Goal: Task Accomplishment & Management: Manage account settings

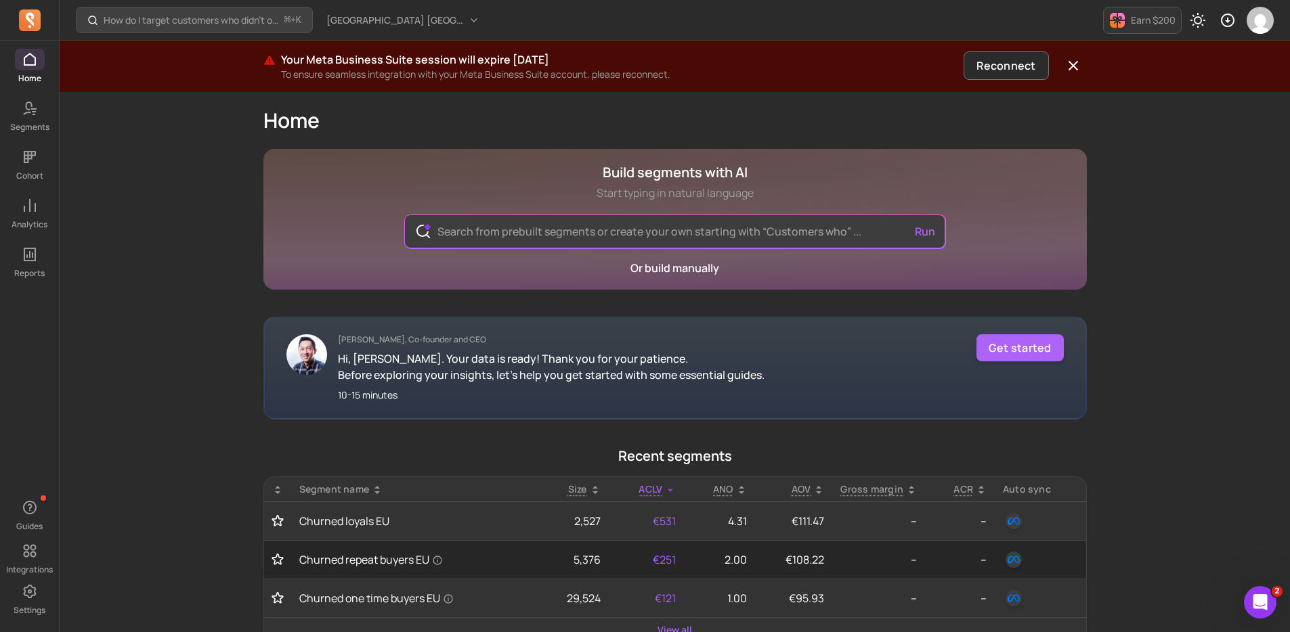
click at [1093, 54] on div "Your Meta Business Suite session will expire [DATE] To ensure seamless integrat…" at bounding box center [675, 66] width 867 height 30
click at [1087, 60] on div "Your Meta Business Suite session will expire [DATE] To ensure seamless integrat…" at bounding box center [675, 66] width 867 height 30
click at [1080, 64] on icon "button" at bounding box center [1073, 66] width 16 height 16
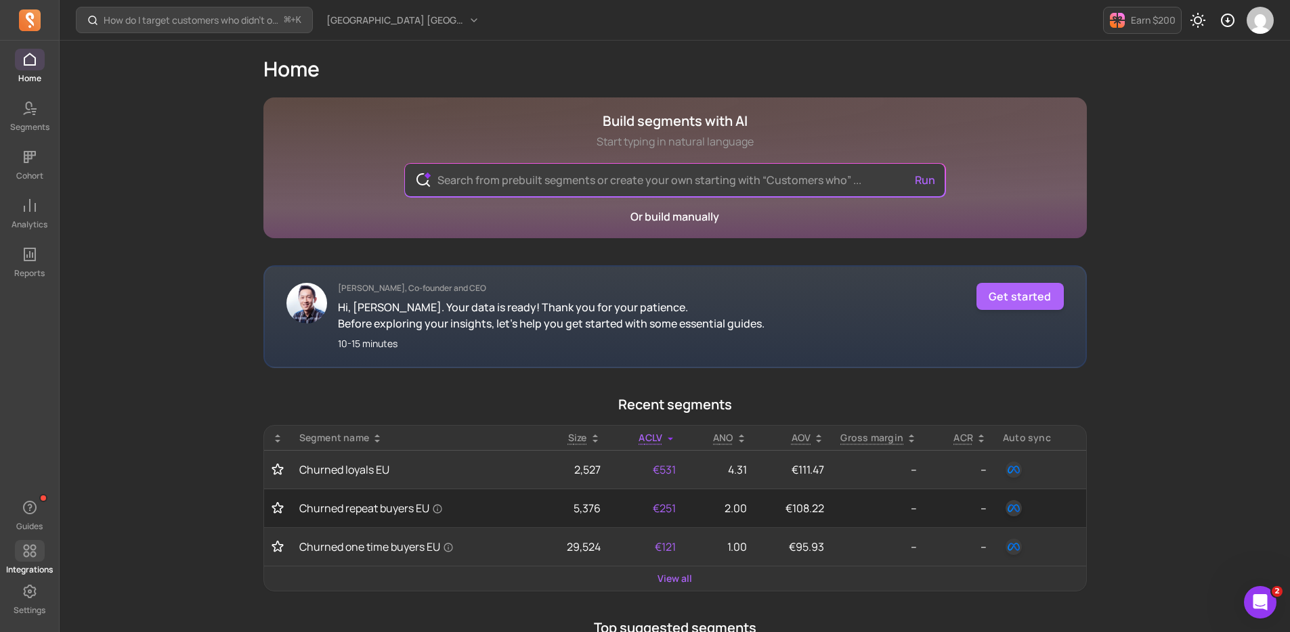
click at [42, 548] on span at bounding box center [30, 551] width 30 height 22
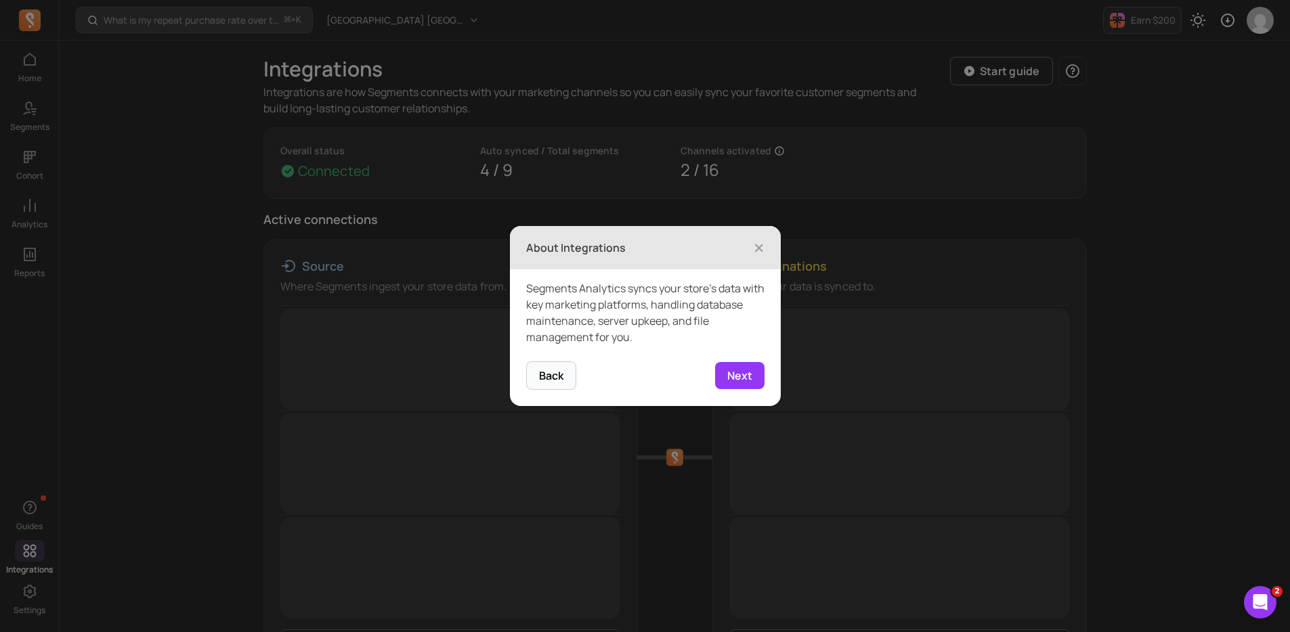
click at [712, 387] on footer "Back 1 of 4 Next" at bounding box center [645, 384] width 271 height 45
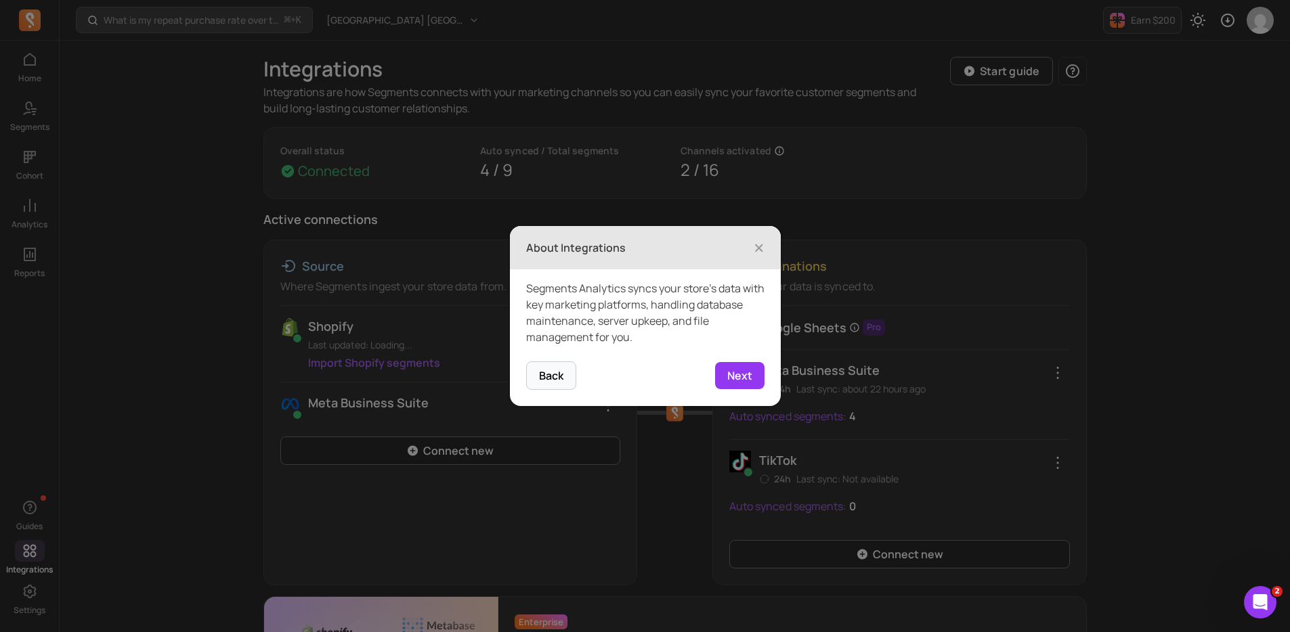
click at [721, 380] on button "Next" at bounding box center [739, 375] width 49 height 27
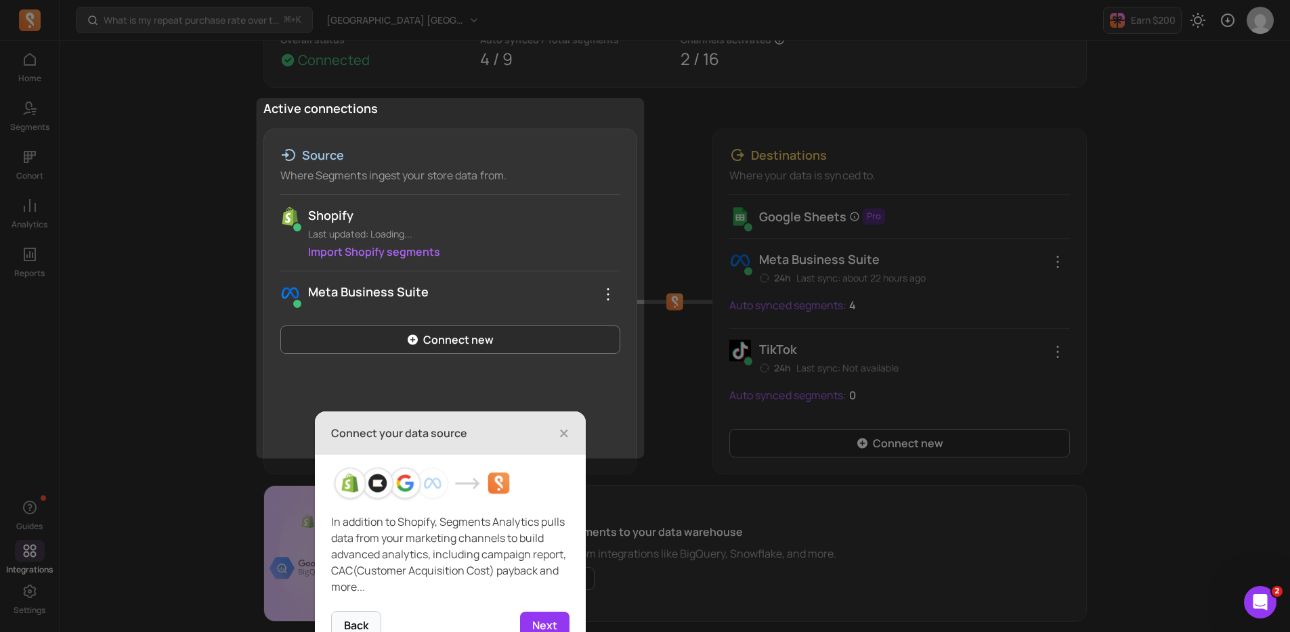
scroll to position [138, 0]
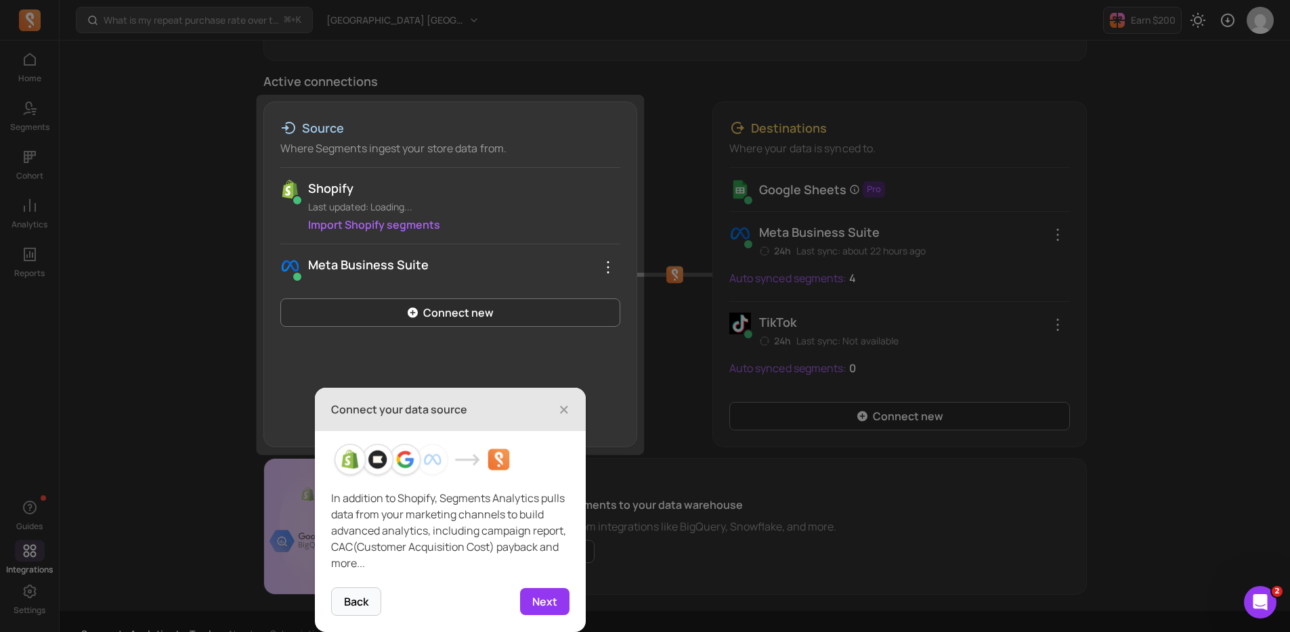
click at [560, 407] on span "×" at bounding box center [563, 410] width 11 height 30
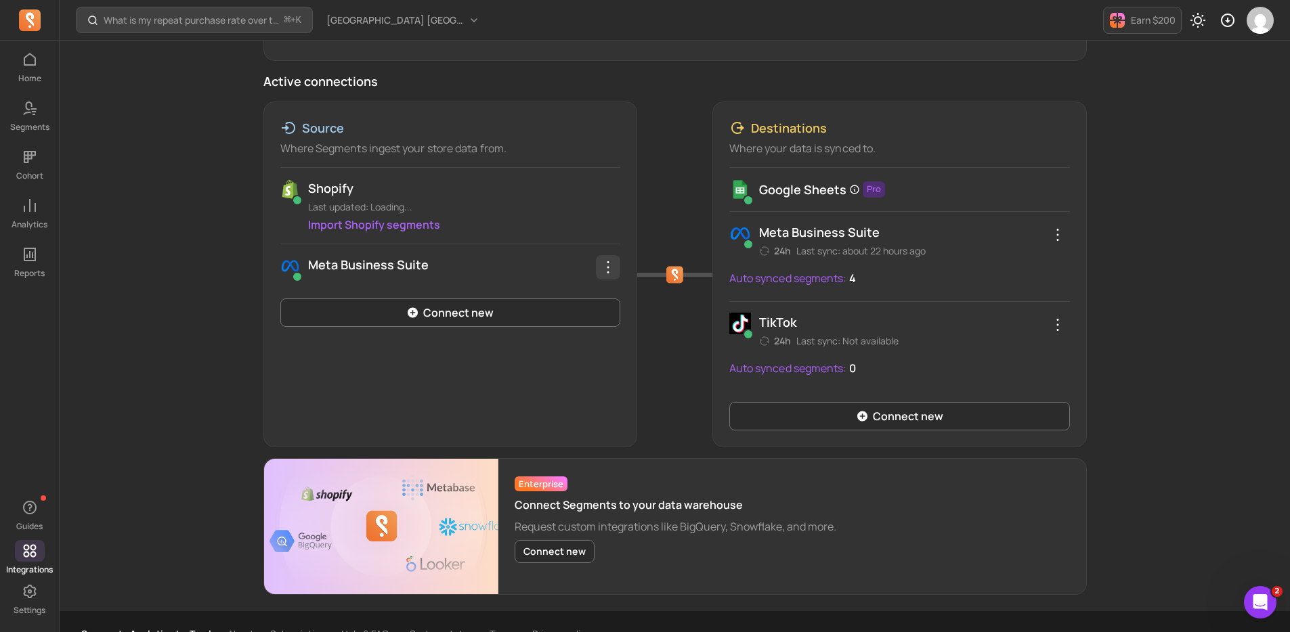
click at [609, 271] on icon "button" at bounding box center [608, 267] width 2 height 12
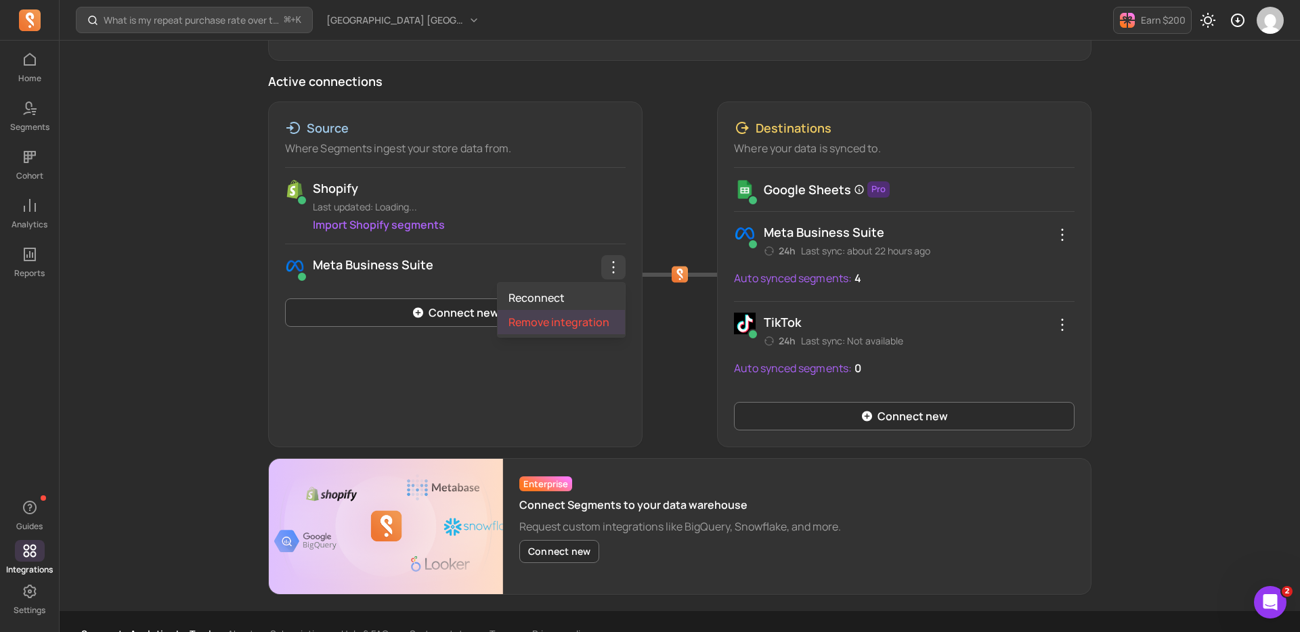
click at [586, 315] on span "Remove integration" at bounding box center [558, 322] width 101 height 14
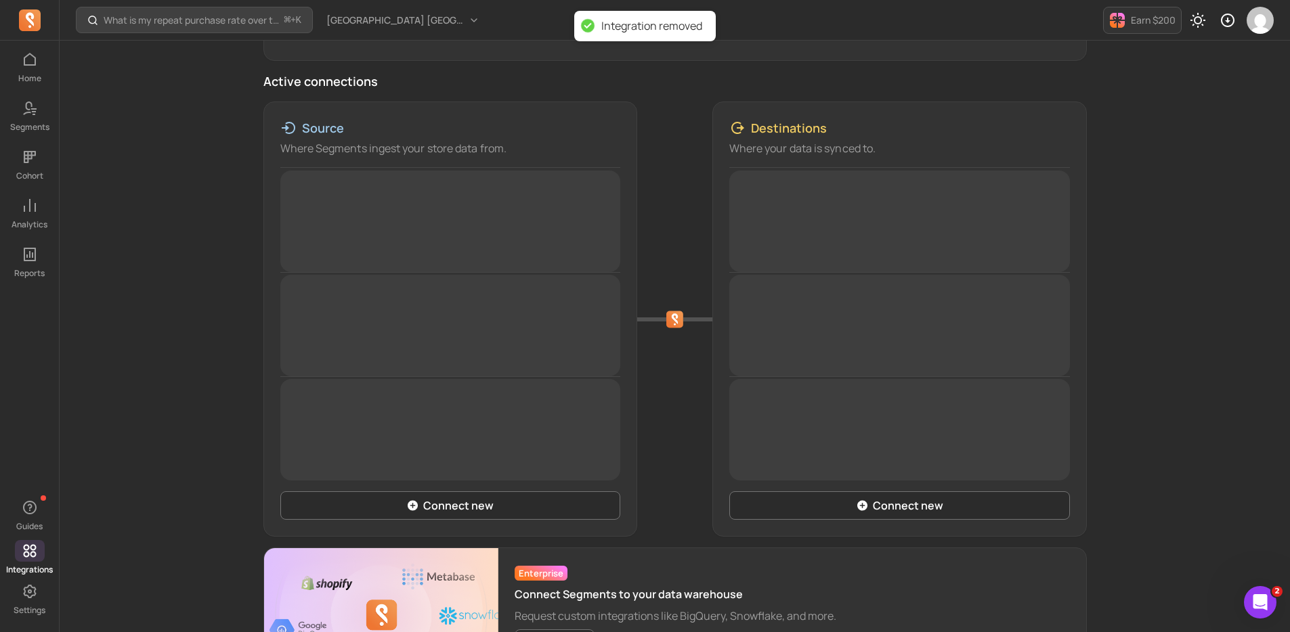
scroll to position [73, 0]
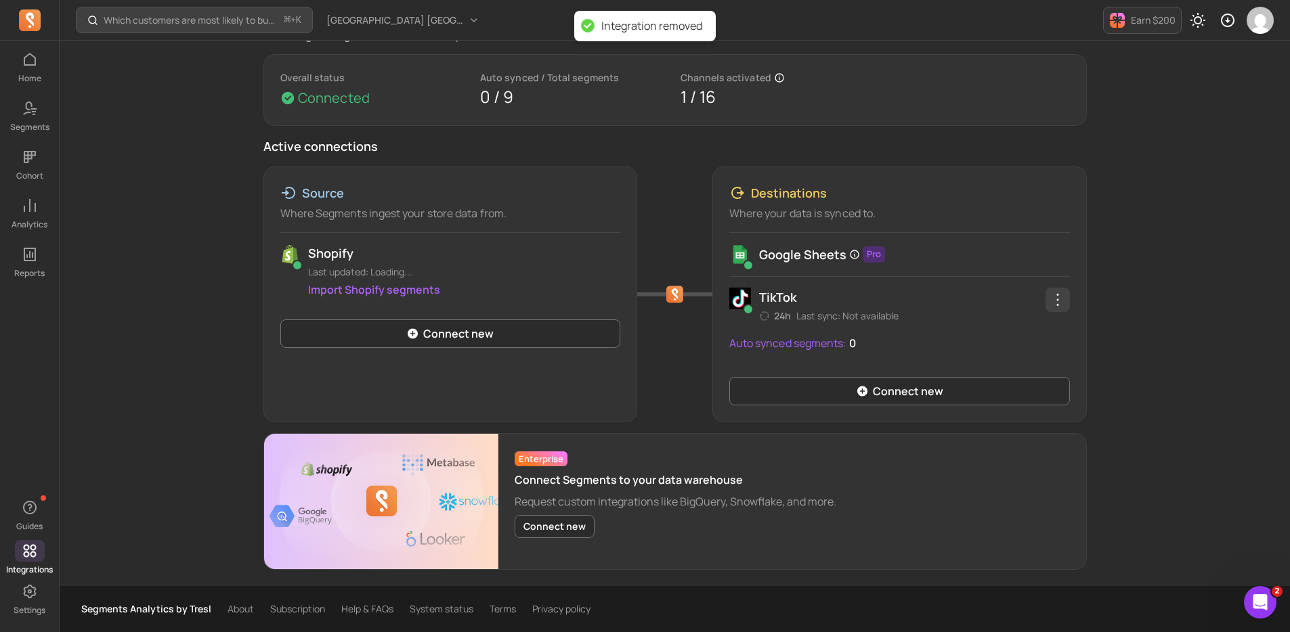
click at [1062, 290] on button "button" at bounding box center [1057, 300] width 24 height 24
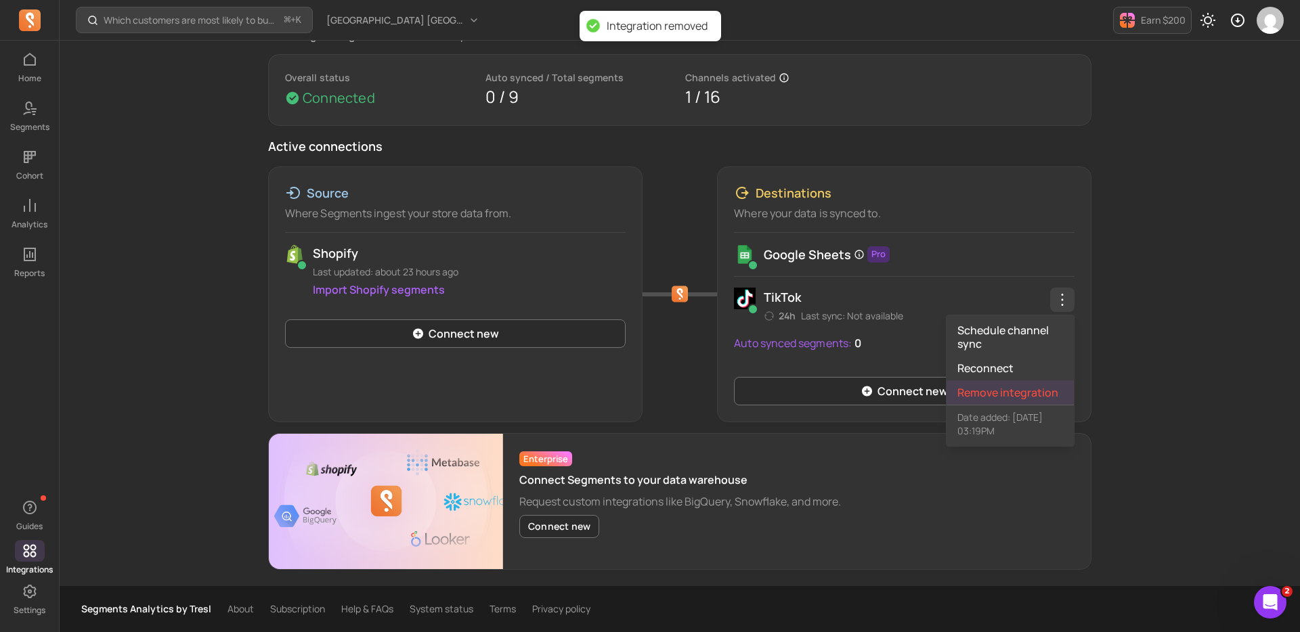
click at [1024, 387] on span "Remove integration" at bounding box center [1007, 393] width 101 height 14
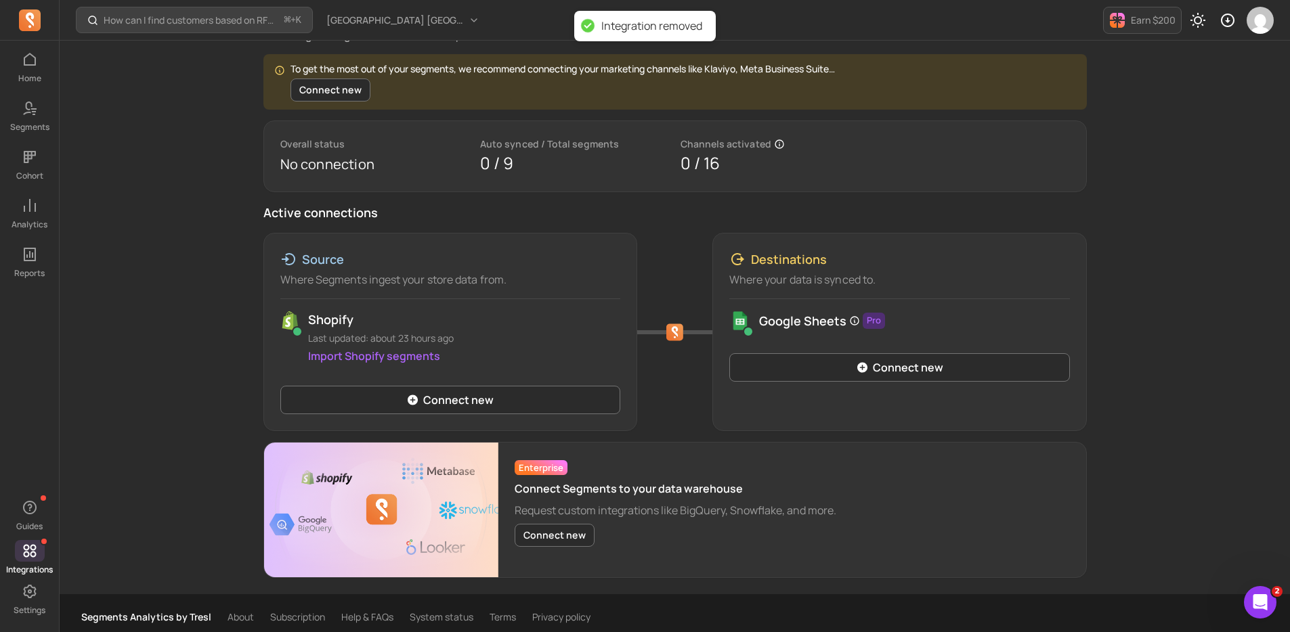
click at [888, 324] on div "Google Sheets Pro" at bounding box center [899, 321] width 341 height 22
click at [442, 332] on p "Last updated: about 23 hours ago" at bounding box center [464, 339] width 312 height 14
click at [462, 343] on p "Last updated: about 23 hours ago" at bounding box center [464, 339] width 312 height 14
click at [1280, 31] on div "How can I find customers based on RFM and lifecycle stages? ⌘ + K [GEOGRAPHIC_D…" at bounding box center [675, 20] width 1230 height 41
click at [1267, 28] on img "button" at bounding box center [1259, 20] width 27 height 27
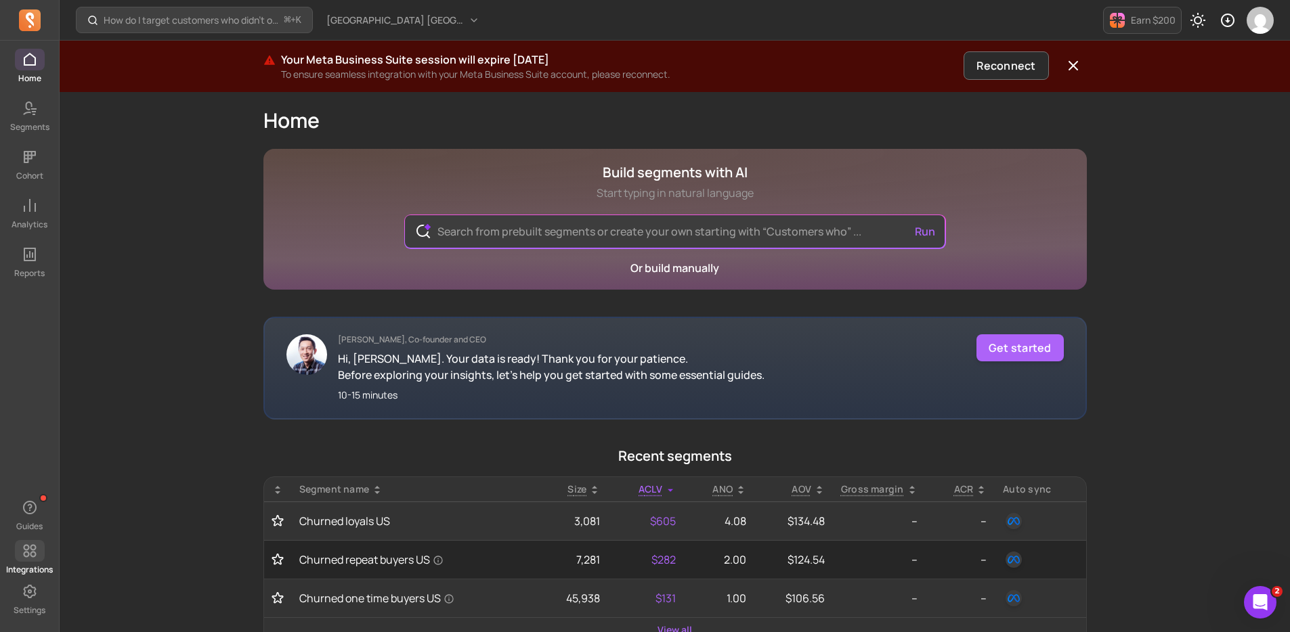
click at [30, 555] on icon at bounding box center [29, 551] width 13 height 13
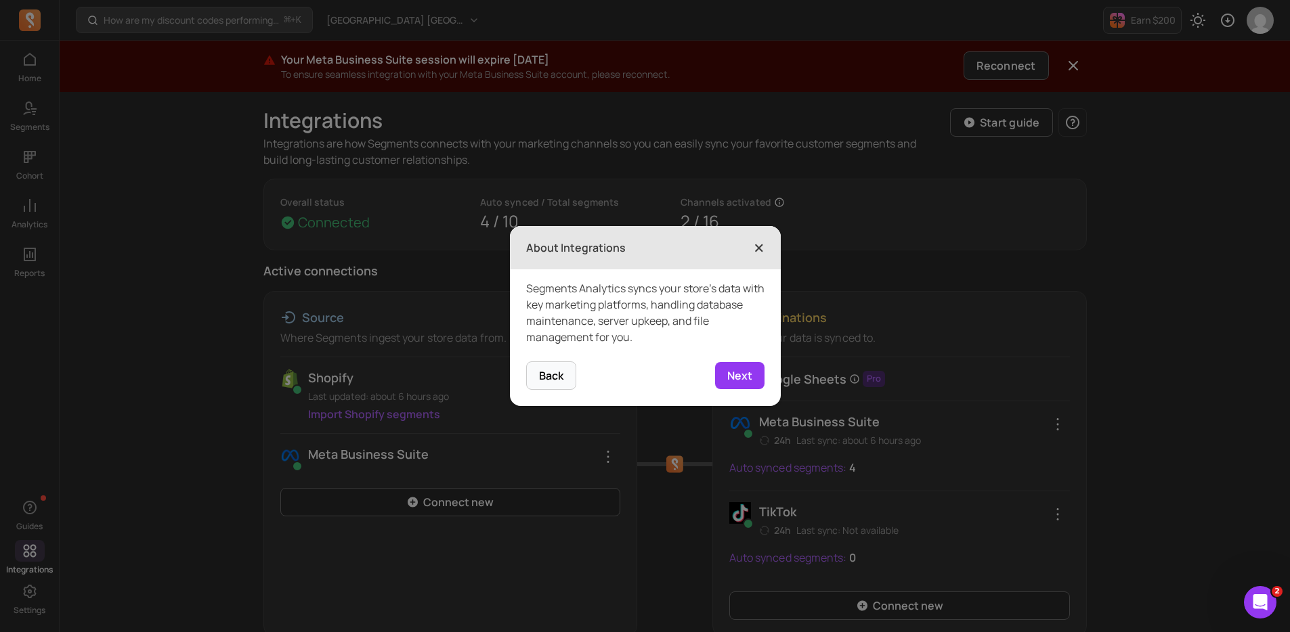
click at [760, 246] on span "×" at bounding box center [758, 248] width 11 height 30
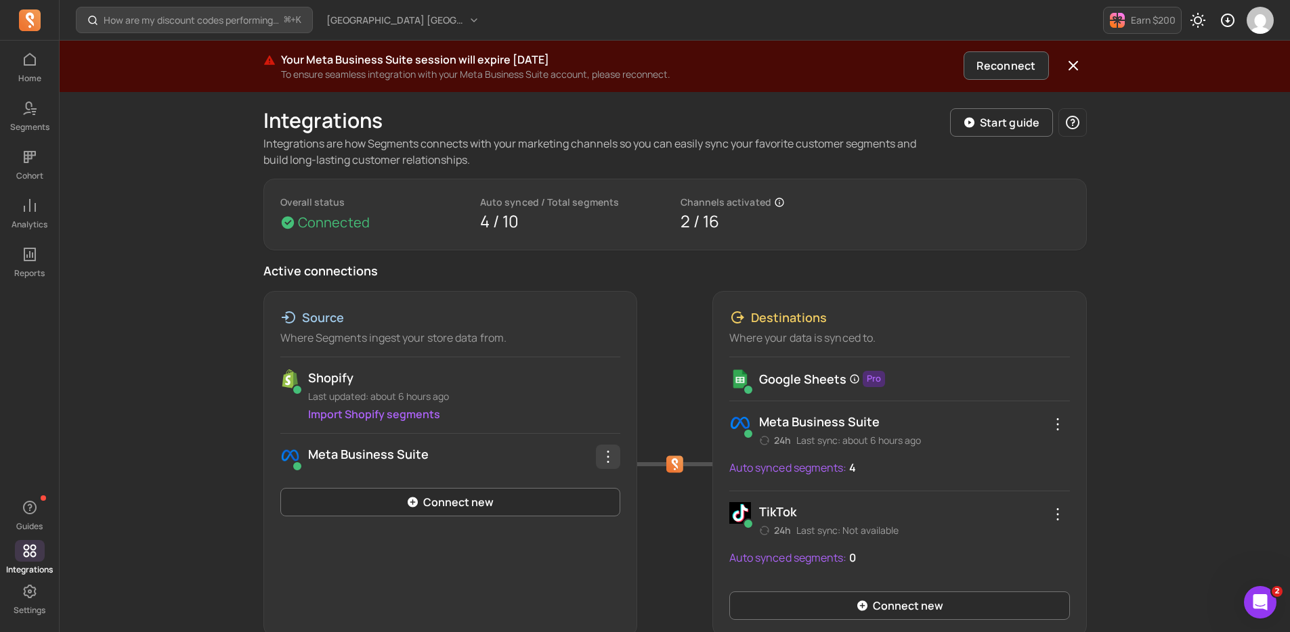
click at [600, 465] on button "button" at bounding box center [608, 457] width 24 height 24
click at [583, 505] on span "Remove integration" at bounding box center [558, 512] width 101 height 14
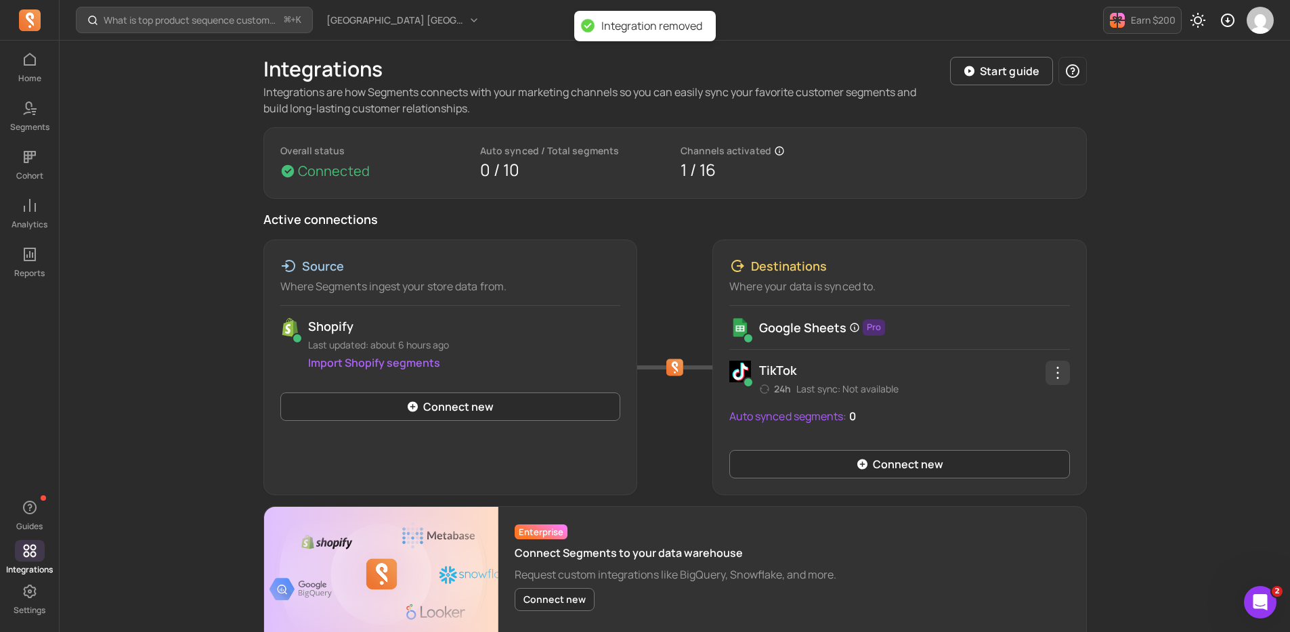
click at [1060, 382] on div "TikTok 24h Last sync: Not available" at bounding box center [899, 378] width 341 height 35
click at [1059, 380] on icon "button" at bounding box center [1057, 373] width 16 height 16
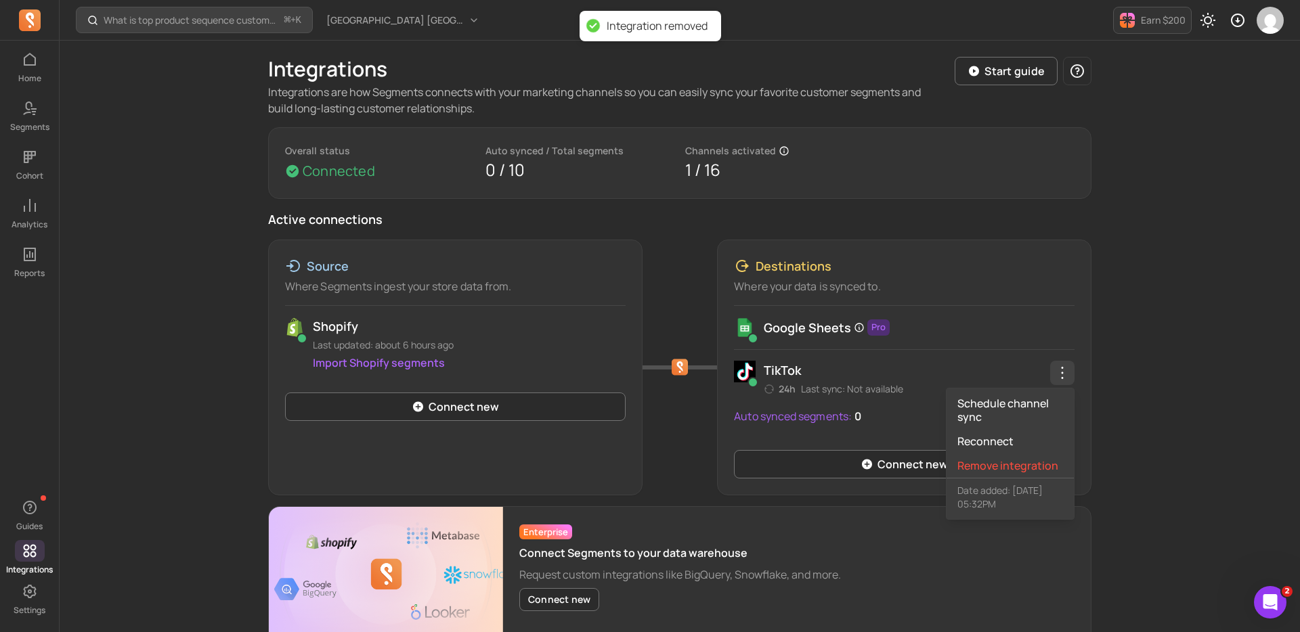
click at [1007, 478] on p "Date added: 2025 Jul 05 05:32PM" at bounding box center [1009, 497] width 127 height 39
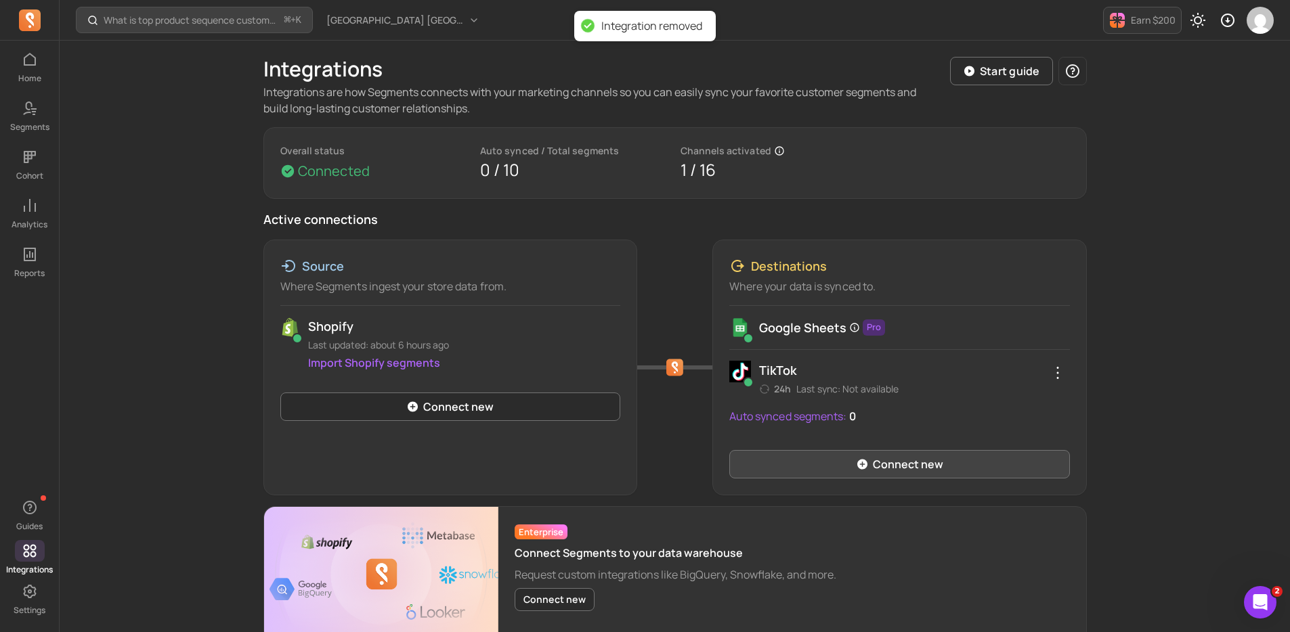
click at [1009, 465] on link "Connect new" at bounding box center [899, 464] width 341 height 28
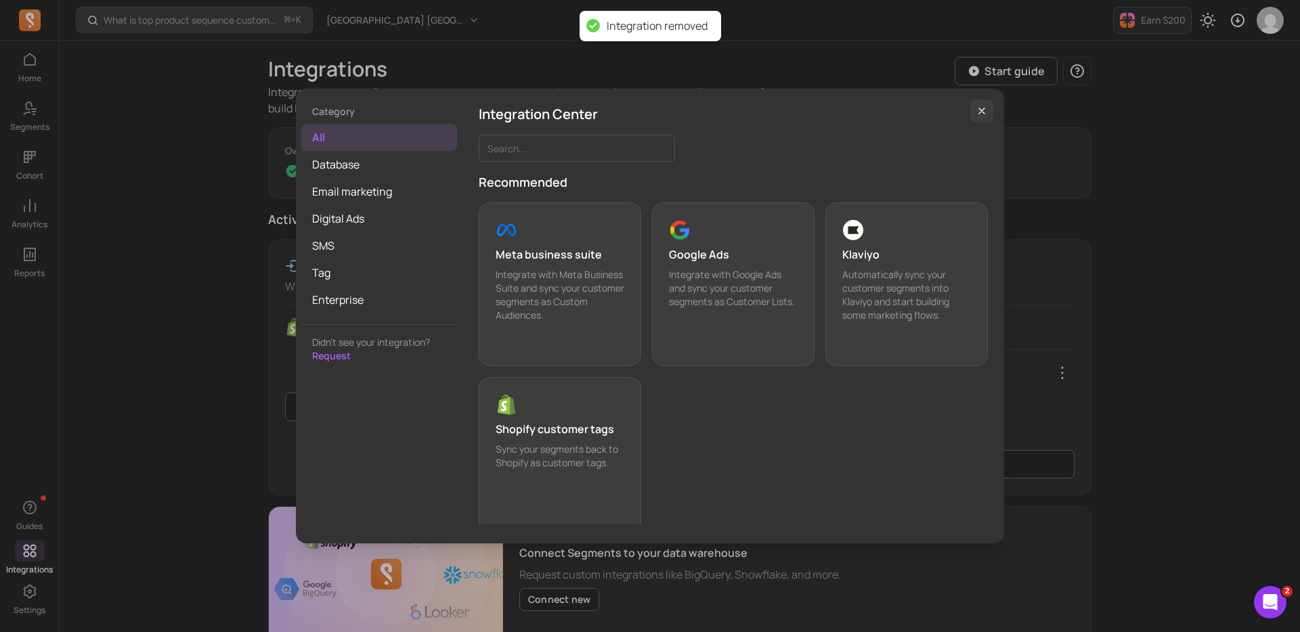
drag, startPoint x: 972, startPoint y: 108, endPoint x: 1017, endPoint y: 179, distance: 84.9
click at [972, 108] on button "button" at bounding box center [981, 111] width 23 height 23
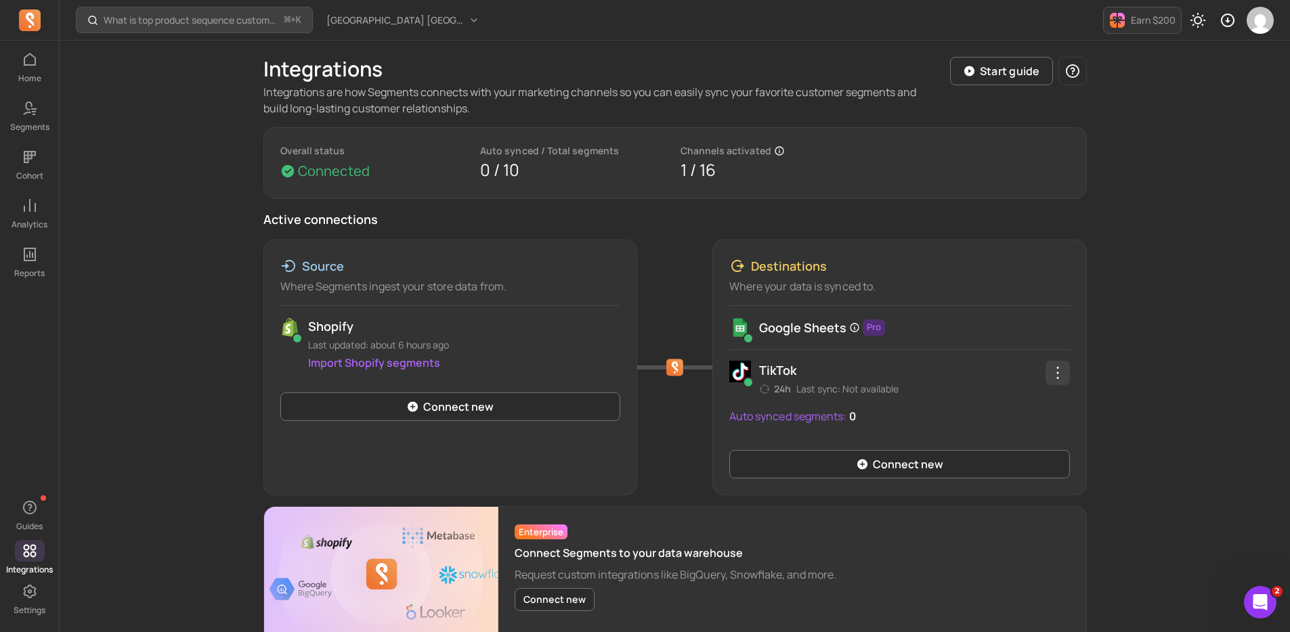
click at [1058, 364] on button "button" at bounding box center [1057, 373] width 24 height 24
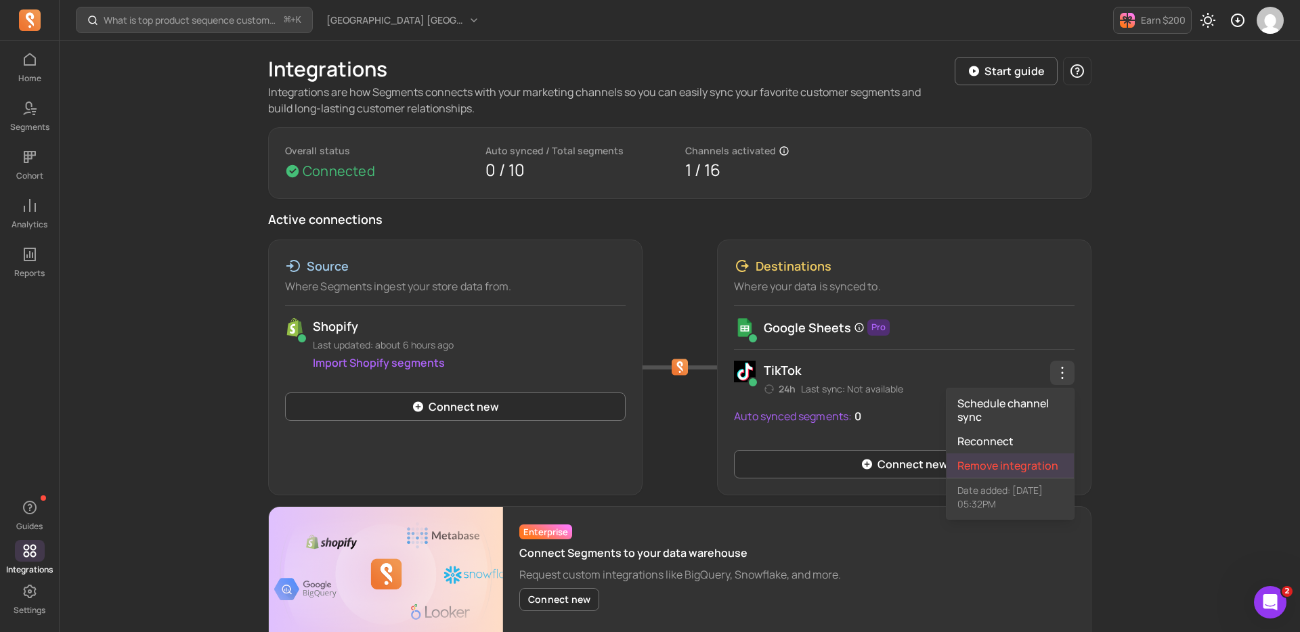
click at [1011, 454] on button "Remove integration" at bounding box center [1009, 466] width 127 height 24
